Goal: Information Seeking & Learning: Stay updated

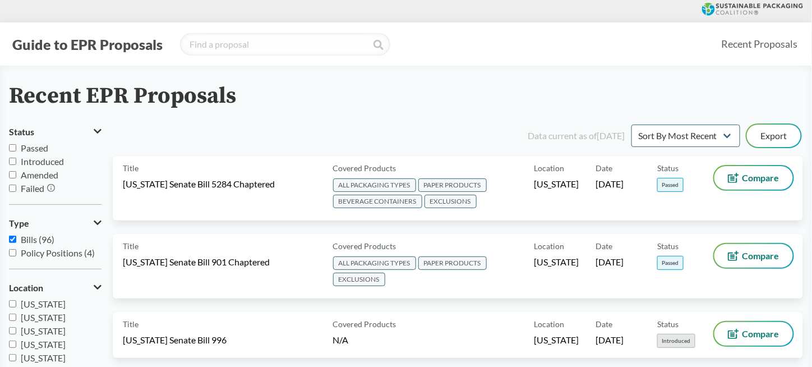
drag, startPoint x: 445, startPoint y: 2, endPoint x: 673, endPoint y: 90, distance: 244.3
click at [675, 91] on div "Recent EPR Proposals" at bounding box center [406, 96] width 794 height 25
click at [71, 45] on button "Guide to EPR Proposals" at bounding box center [87, 44] width 157 height 18
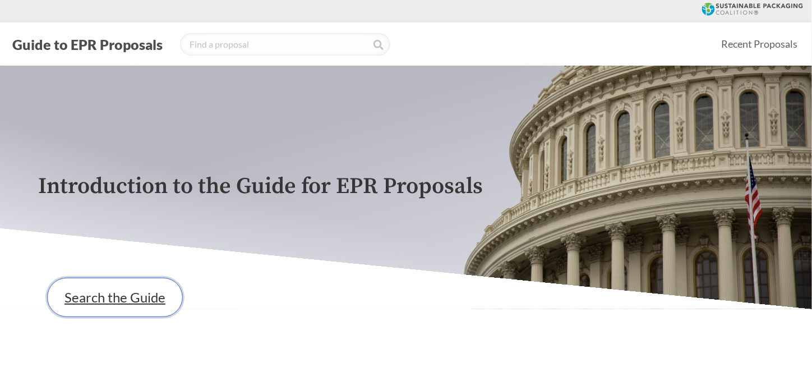
click at [123, 302] on link "Search the Guide" at bounding box center [115, 297] width 136 height 39
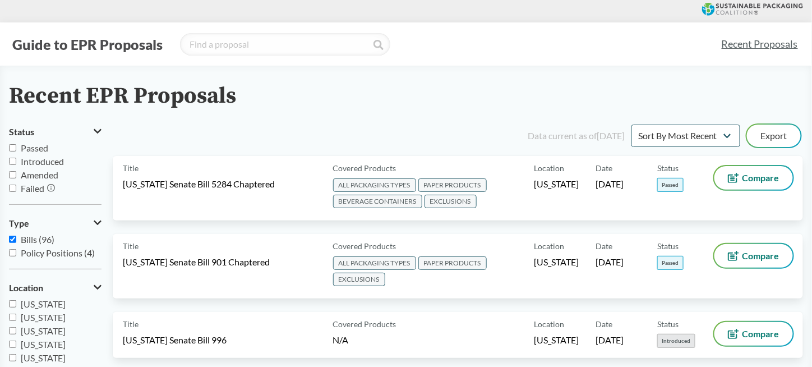
click at [559, 131] on div "Data current as of [DATE]" at bounding box center [576, 135] width 97 height 13
click at [56, 34] on div "Guide to EPR Proposals" at bounding box center [360, 44] width 703 height 22
click at [56, 38] on button "Guide to EPR Proposals" at bounding box center [87, 44] width 157 height 18
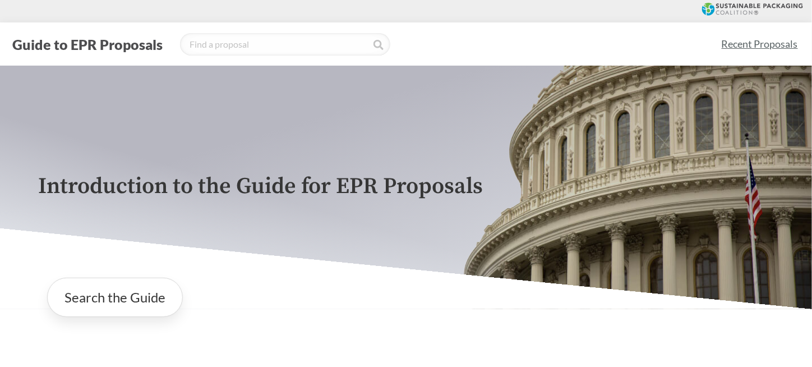
click at [747, 49] on link "Recent Proposals" at bounding box center [760, 43] width 86 height 25
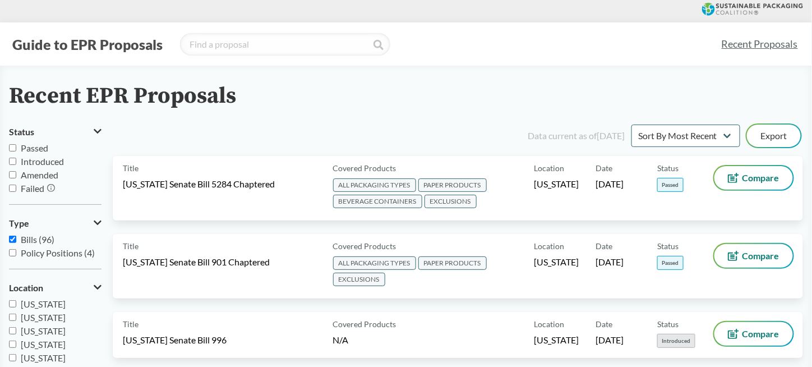
click at [41, 164] on span "Introduced" at bounding box center [42, 161] width 43 height 11
click at [16, 164] on input "Introduced" at bounding box center [12, 161] width 7 height 7
checkbox input "true"
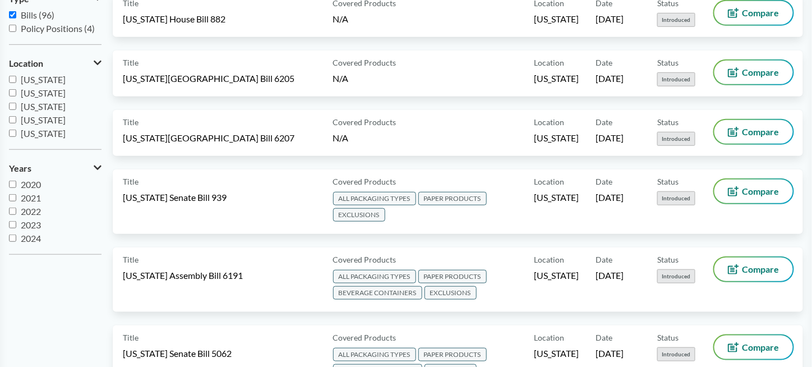
scroll to position [13, 0]
click at [39, 237] on span "2025" at bounding box center [31, 238] width 20 height 11
click at [16, 237] on input "2025" at bounding box center [12, 237] width 7 height 7
checkbox input "true"
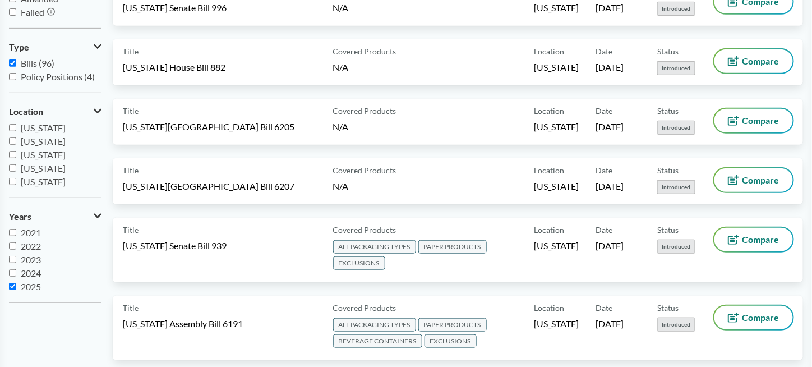
scroll to position [0, 0]
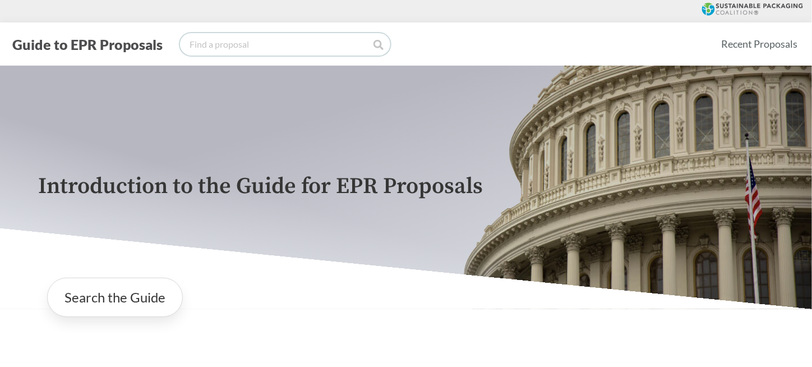
drag, startPoint x: 381, startPoint y: 54, endPoint x: 456, endPoint y: 58, distance: 74.7
click at [430, 57] on div "Guide to EPR Proposals Recent Proposals" at bounding box center [406, 43] width 812 height 43
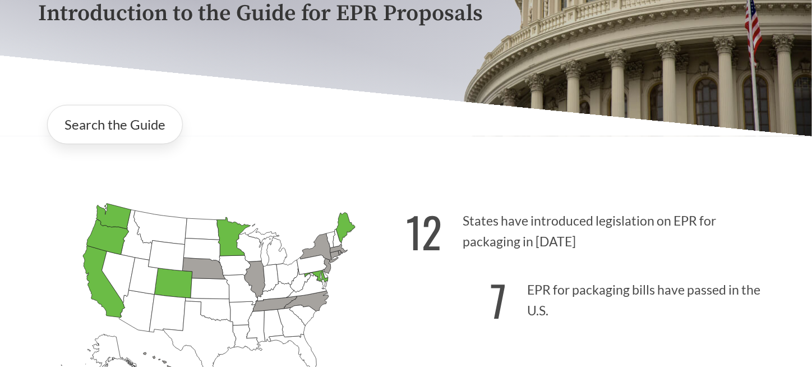
scroll to position [280, 0]
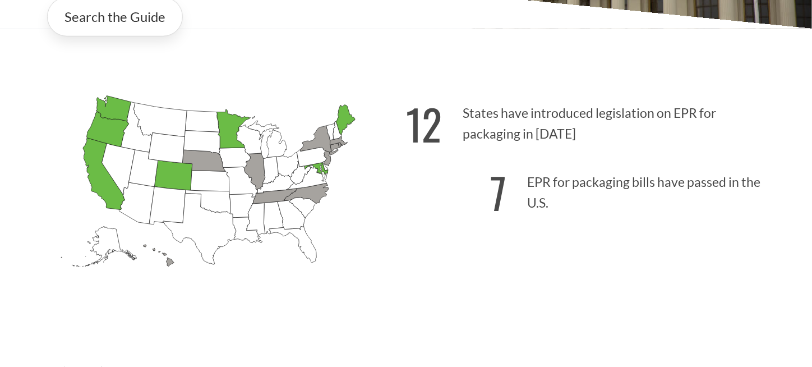
drag, startPoint x: 459, startPoint y: 110, endPoint x: 577, endPoint y: 133, distance: 120.1
click at [577, 133] on p "12 States have introduced legislation on EPR for packaging in [DATE]" at bounding box center [590, 120] width 368 height 69
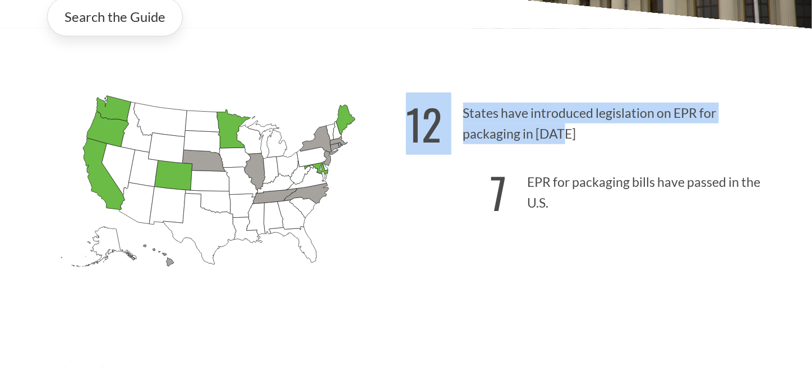
drag, startPoint x: 411, startPoint y: 113, endPoint x: 563, endPoint y: 140, distance: 154.5
click at [563, 140] on p "12 States have introduced legislation on EPR for packaging in [DATE]" at bounding box center [590, 120] width 368 height 69
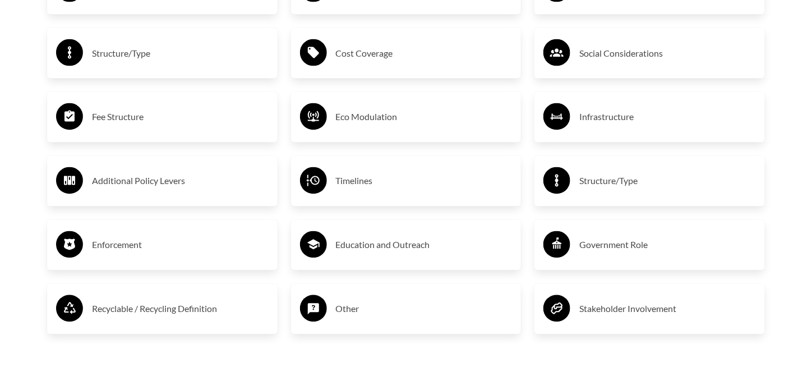
scroll to position [2412, 0]
